Goal: Browse casually

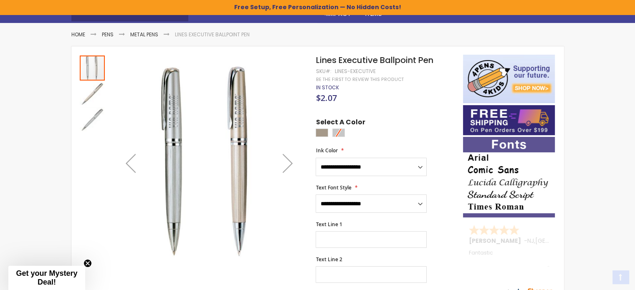
scroll to position [125, 0]
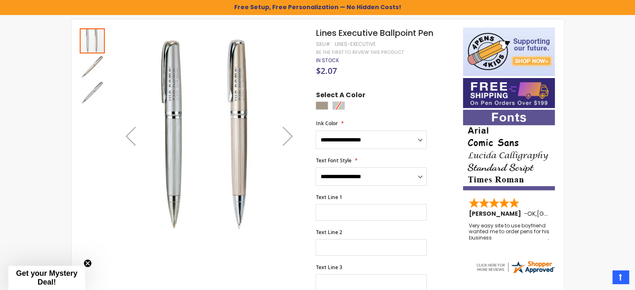
click at [288, 135] on div "Next" at bounding box center [287, 135] width 33 height 33
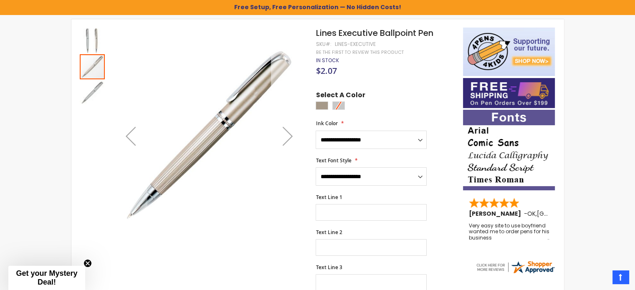
click at [288, 135] on div "Next" at bounding box center [287, 135] width 33 height 33
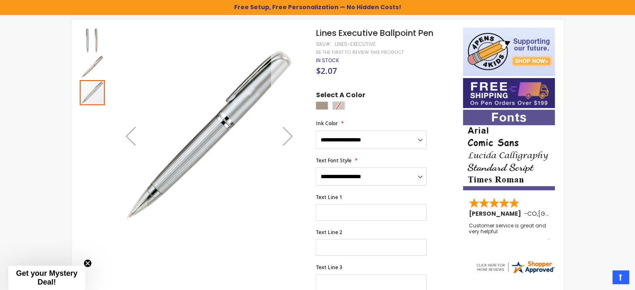
click at [288, 135] on div "Next" at bounding box center [287, 135] width 33 height 33
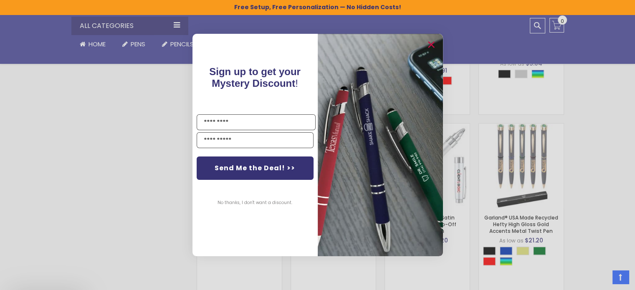
scroll to position [474, 0]
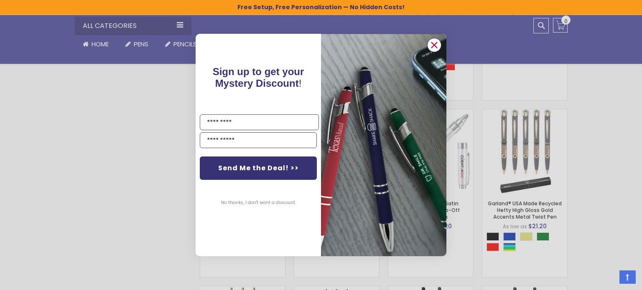
click at [434, 46] on circle "Close dialog" at bounding box center [434, 45] width 13 height 13
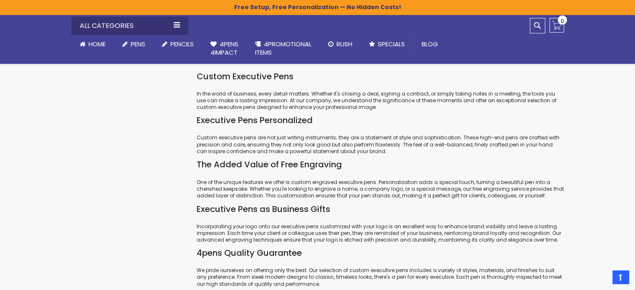
scroll to position [1477, 0]
